Goal: Task Accomplishment & Management: Use online tool/utility

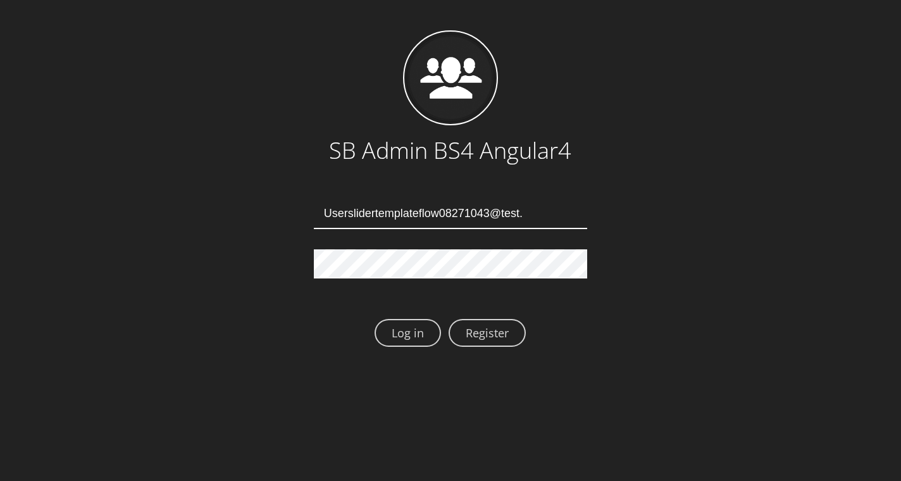
type input "Userslidertemplateflow08271043@test.qa"
type input "[EMAIL_ADDRESS][DOMAIN_NAME]"
